Goal: Information Seeking & Learning: Learn about a topic

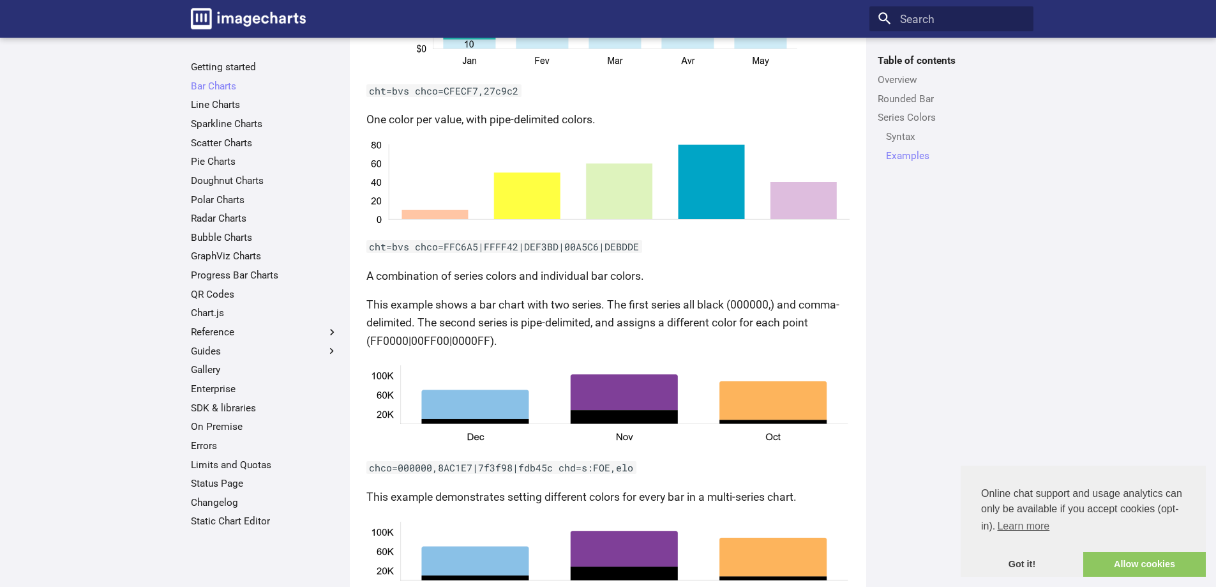
scroll to position [2115, 0]
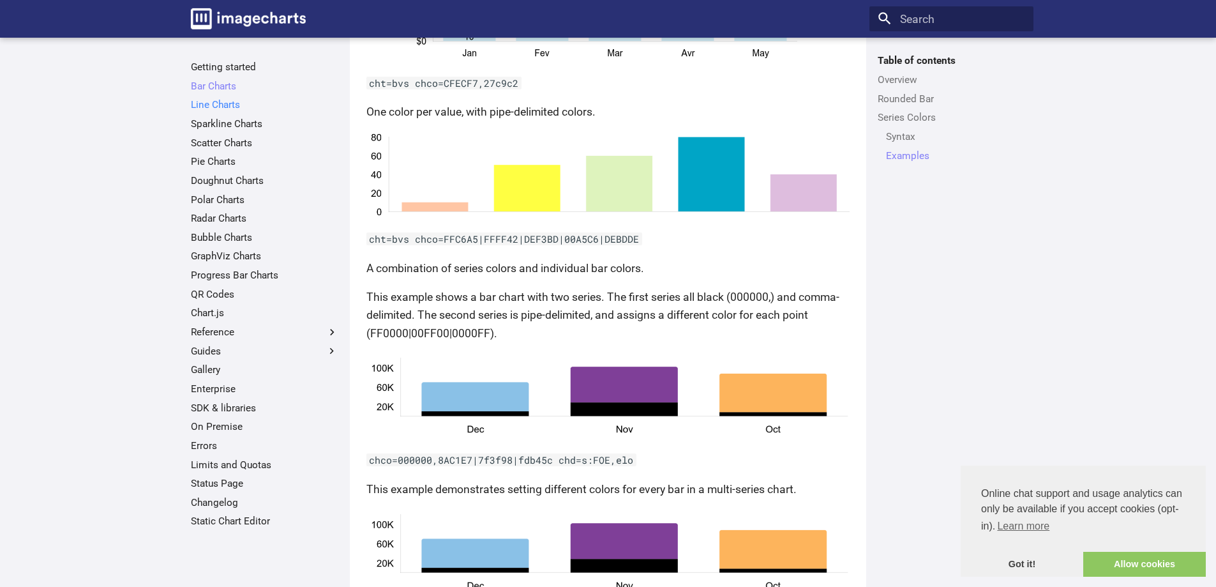
click at [215, 108] on link "Line Charts" at bounding box center [264, 104] width 147 height 13
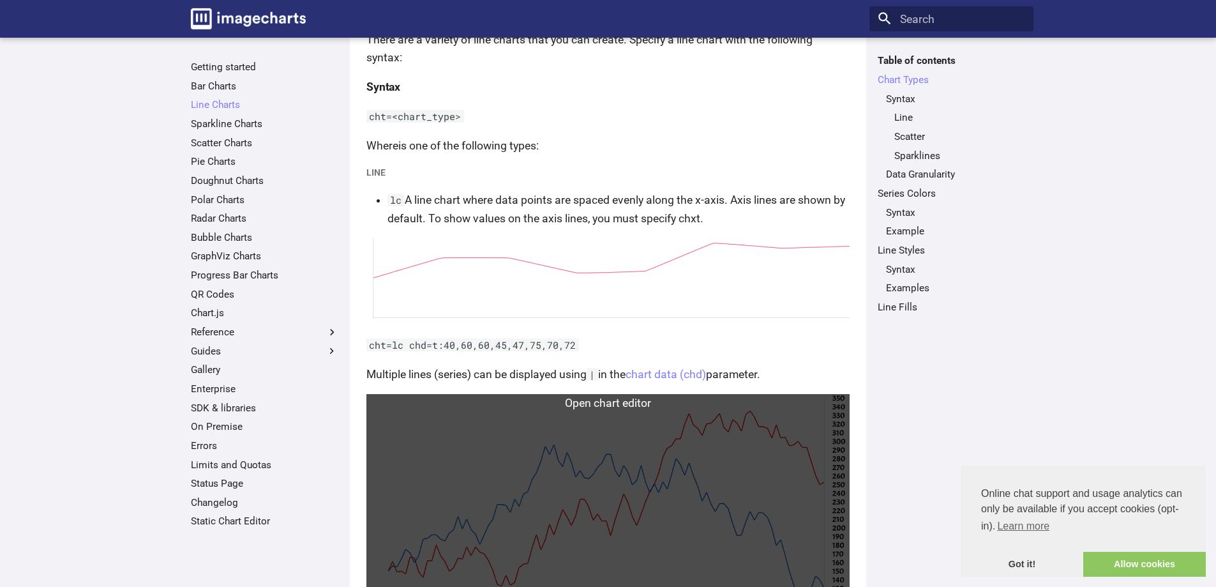
scroll to position [192, 0]
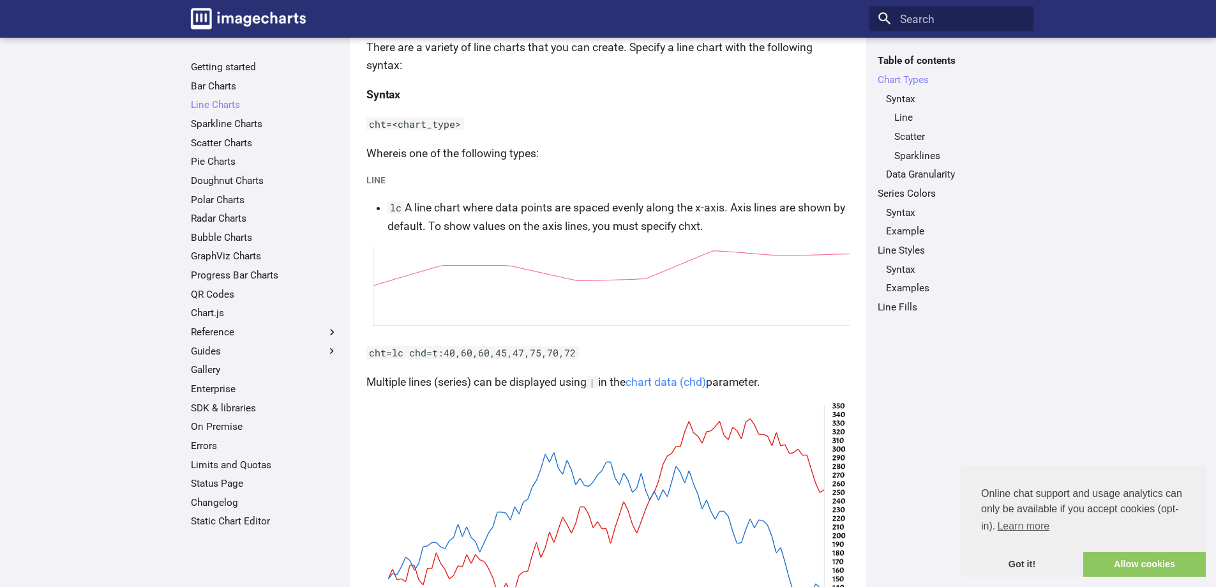
click at [670, 380] on link "chart data (chd)" at bounding box center [666, 381] width 80 height 13
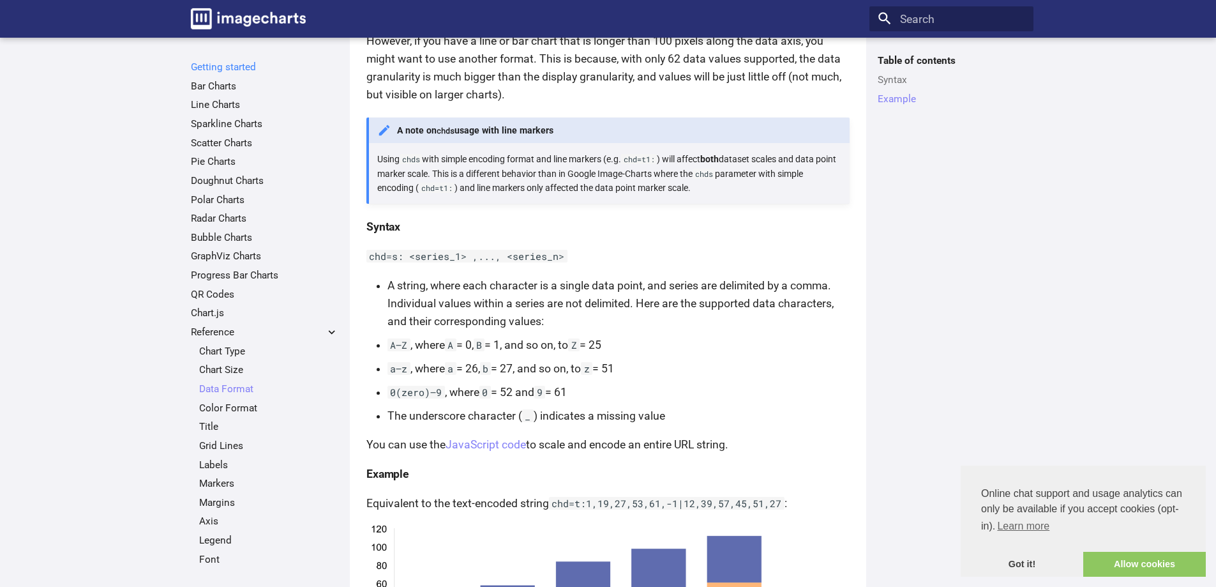
click at [242, 64] on link "Getting started" at bounding box center [264, 67] width 147 height 13
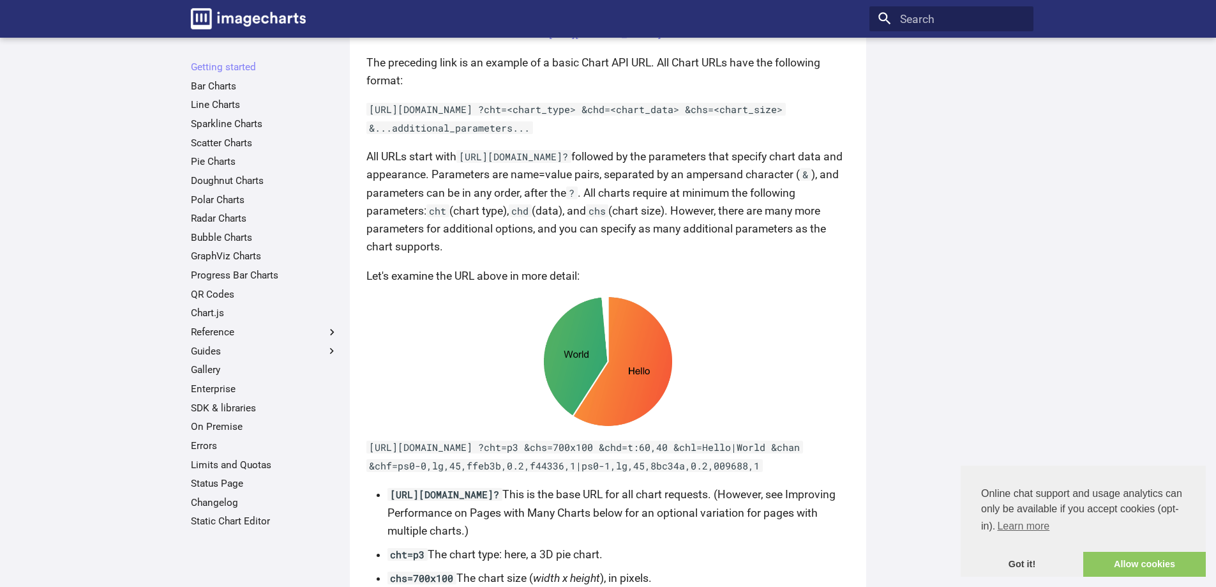
scroll to position [511, 0]
